Goal: Task Accomplishment & Management: Use online tool/utility

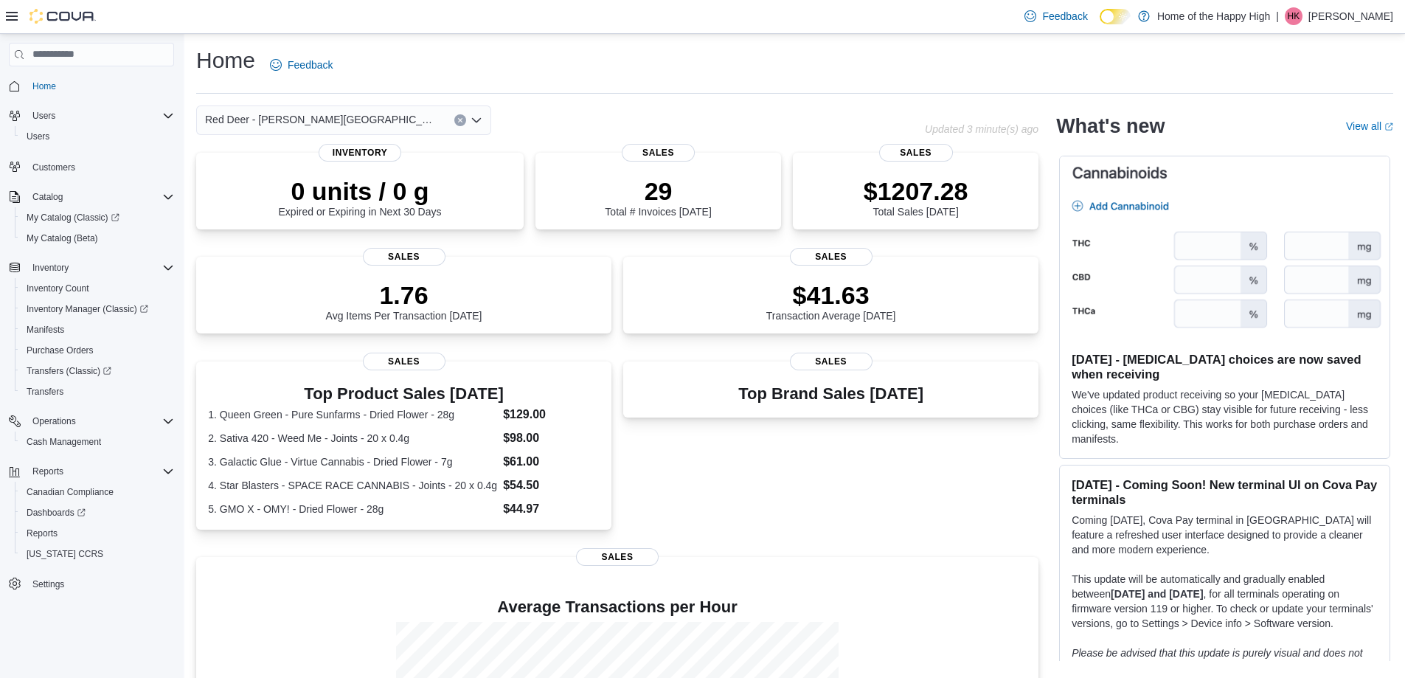
click at [855, 505] on div "Top Brand Sales [DATE] Sales" at bounding box center [830, 450] width 415 height 178
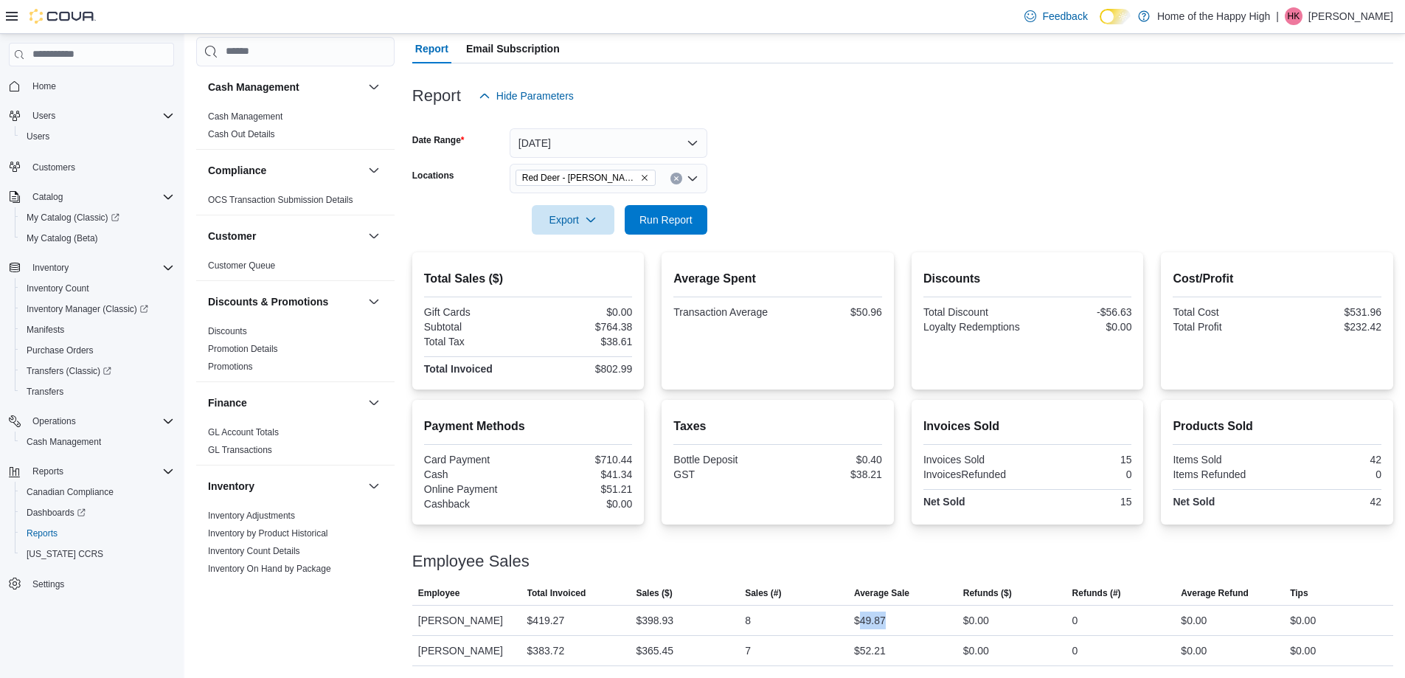
scroll to position [179, 0]
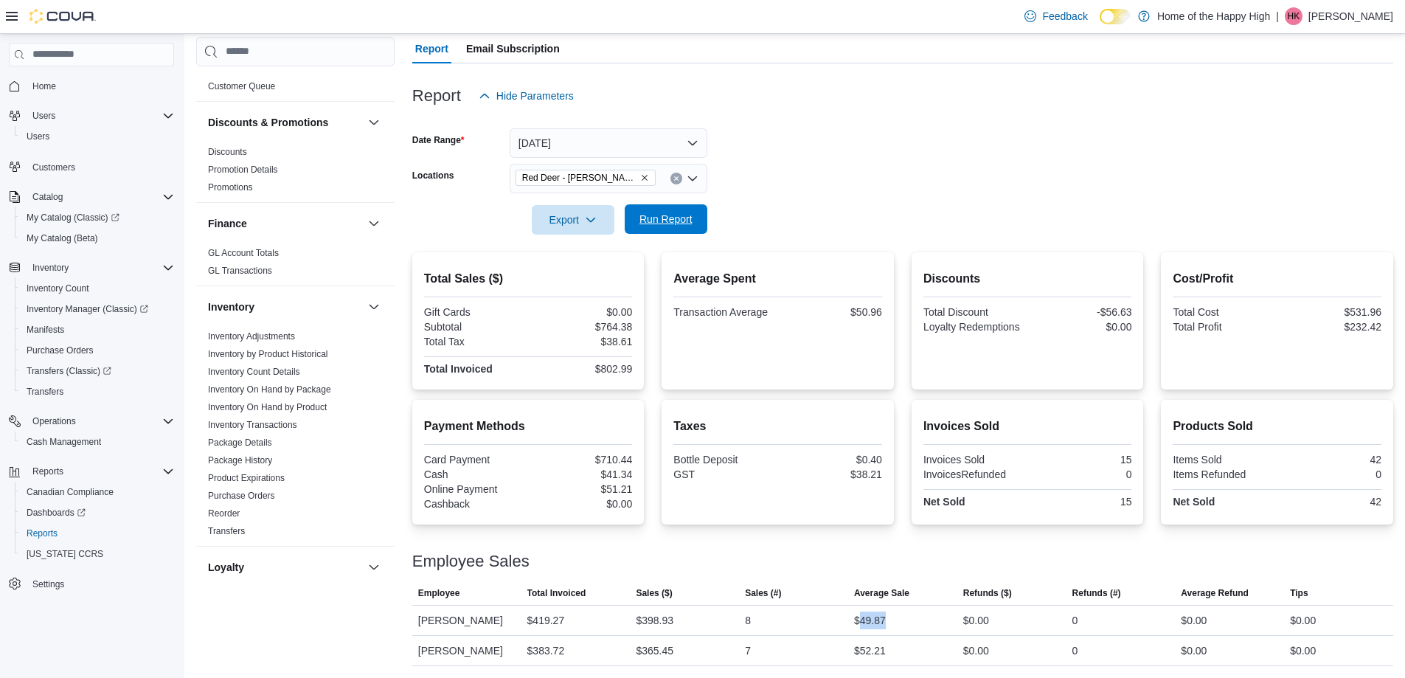
click at [664, 221] on span "Run Report" at bounding box center [665, 219] width 53 height 15
click at [837, 180] on form "Date Range Today Locations Red Deer - Dawson Centre - Fire & Flower Export Run …" at bounding box center [902, 173] width 981 height 124
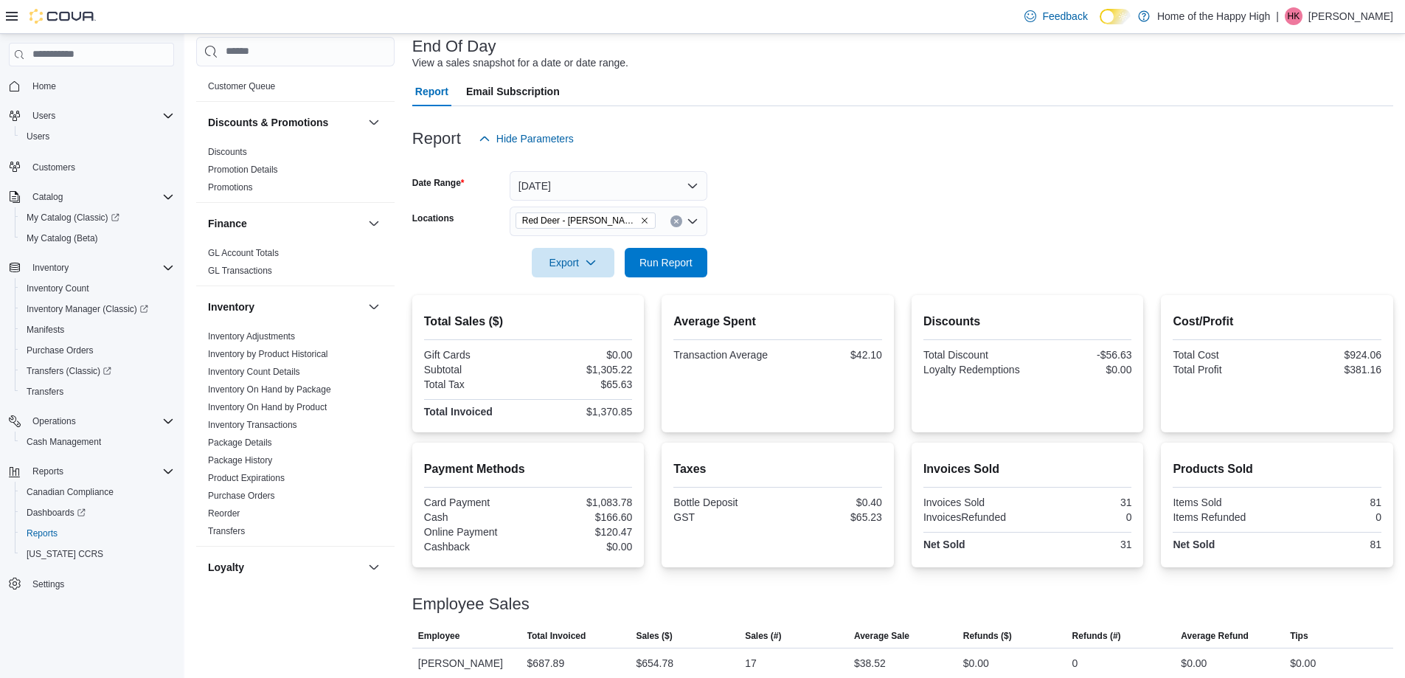
scroll to position [0, 0]
